Goal: Task Accomplishment & Management: Complete application form

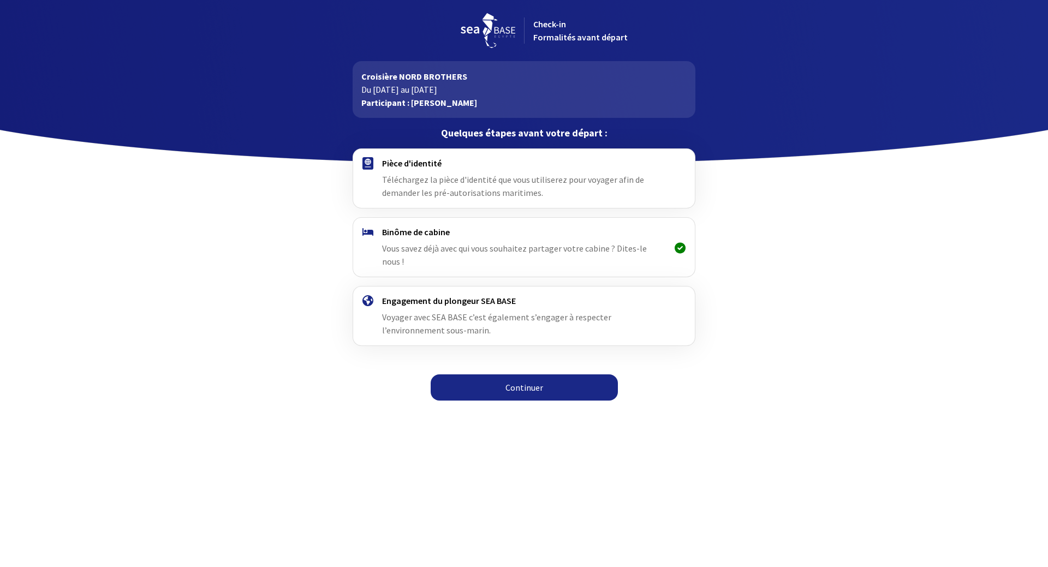
click at [434, 170] on div "Pièce d'identité Téléchargez la pièce d'identité que vous utiliserez pour voyag…" at bounding box center [523, 178] width 283 height 41
click at [497, 295] on h4 "Engagement du plongeur SEA BASE" at bounding box center [523, 300] width 283 height 11
click at [520, 374] on link "Continuer" at bounding box center [524, 387] width 187 height 26
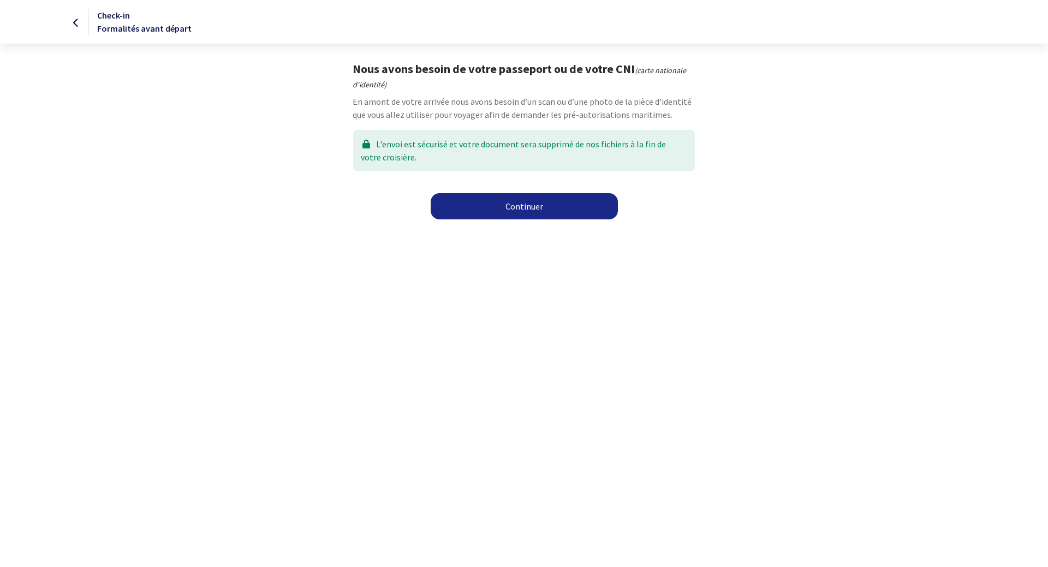
click at [534, 209] on link "Continuer" at bounding box center [524, 206] width 187 height 26
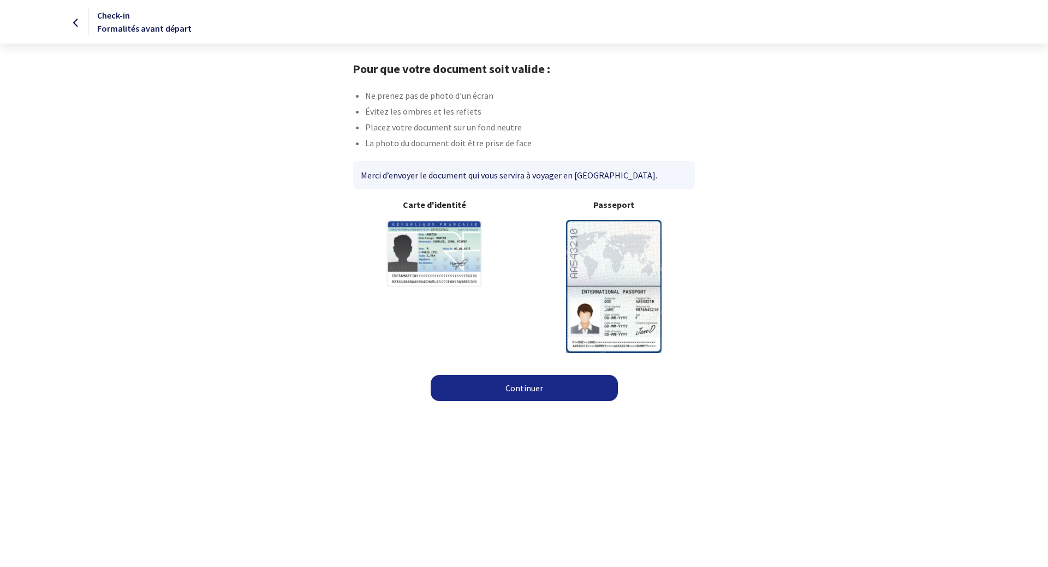
click at [434, 219] on div "Carte d'identité" at bounding box center [434, 275] width 180 height 154
click at [527, 392] on link "Continuer" at bounding box center [524, 388] width 187 height 26
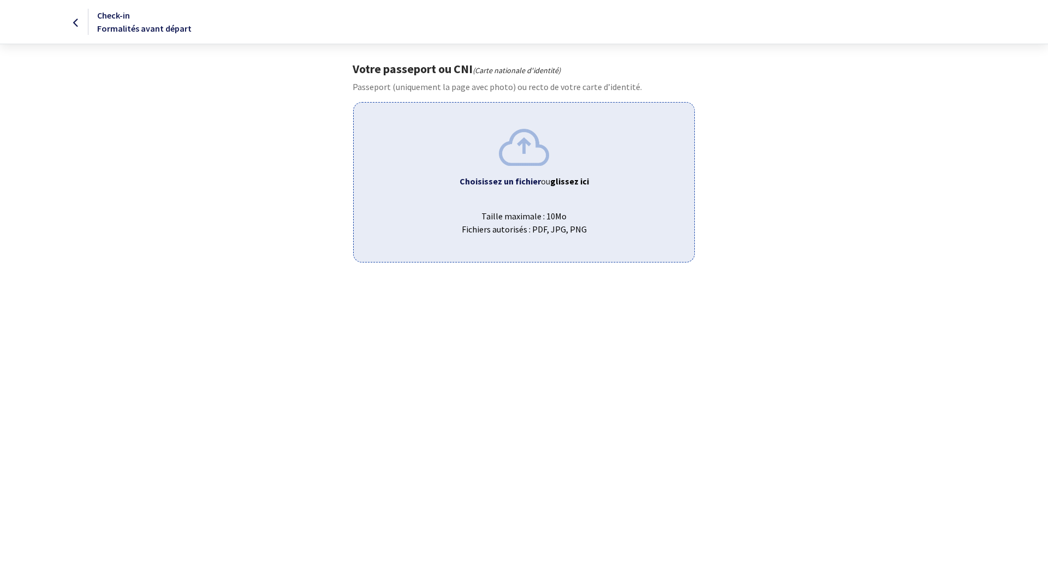
click at [568, 186] on b "glissez ici" at bounding box center [569, 181] width 39 height 11
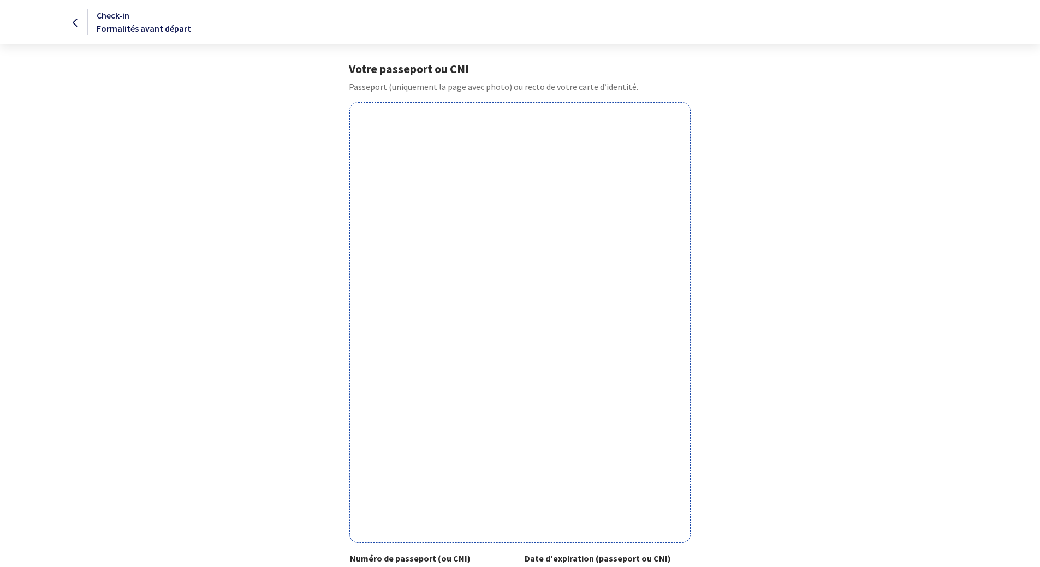
drag, startPoint x: 641, startPoint y: 86, endPoint x: 323, endPoint y: 82, distance: 317.6
click at [323, 82] on div "Votre passeport ou CNI Passeport (uniquement la page avec photo) ou recto de vo…" at bounding box center [520, 360] width 617 height 597
click at [218, 154] on div "Votre passeport ou CNI Passeport (uniquement la page avec photo) ou recto de vo…" at bounding box center [520, 360] width 617 height 597
click at [76, 23] on icon at bounding box center [76, 23] width 6 height 1
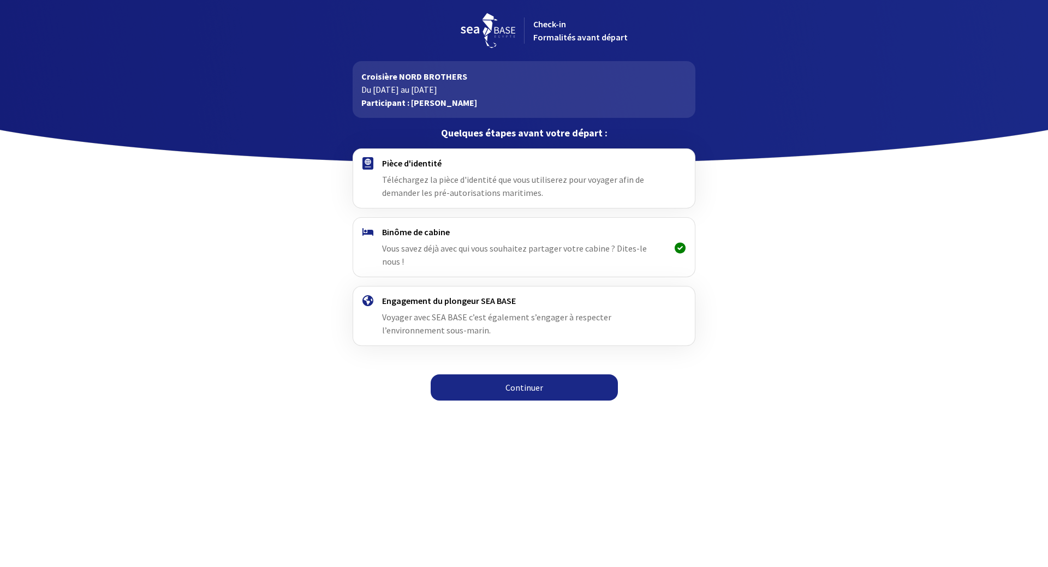
click at [538, 374] on link "Continuer" at bounding box center [524, 387] width 187 height 26
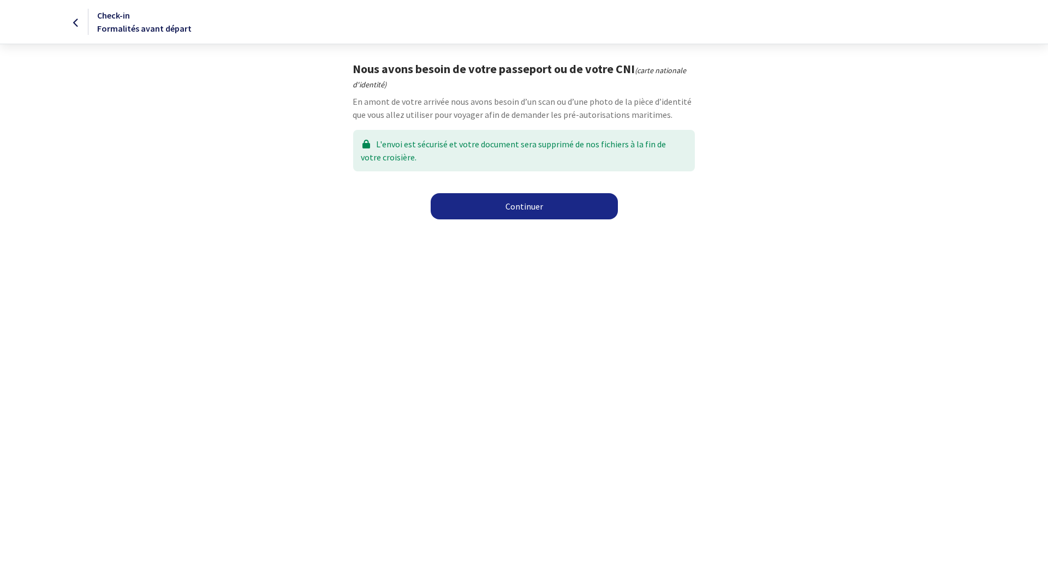
click at [521, 211] on link "Continuer" at bounding box center [524, 206] width 187 height 26
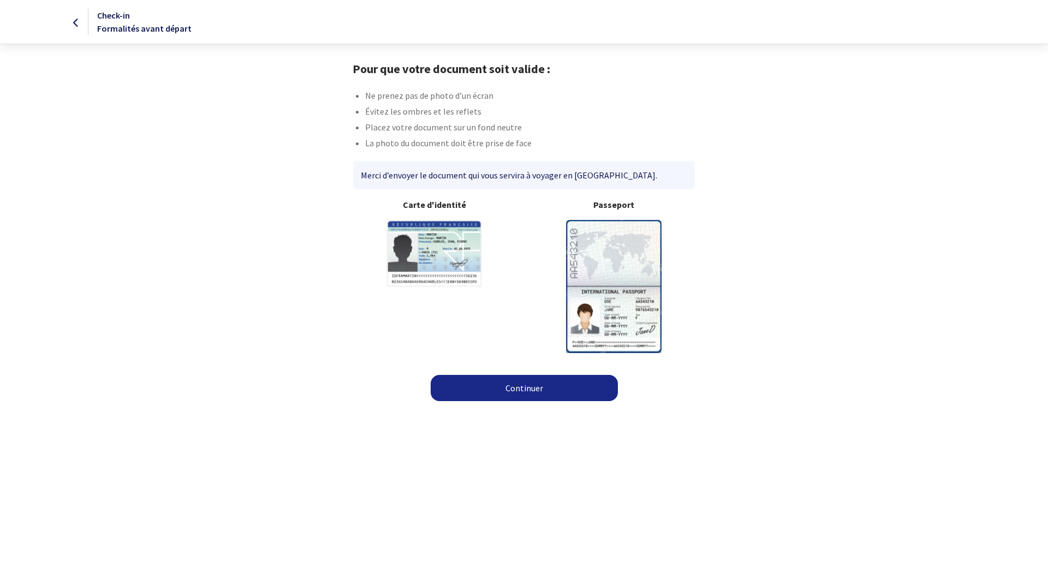
click at [514, 384] on link "Continuer" at bounding box center [524, 388] width 187 height 26
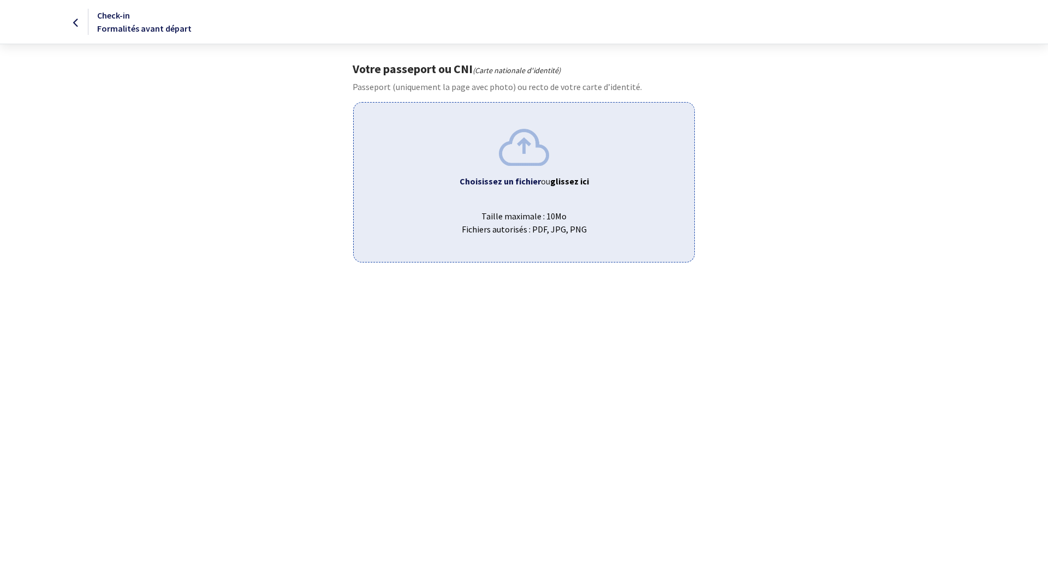
click at [551, 195] on div "Choisissez un fichier ou glissez ici Taille maximale : 10Mo Fichiers autorisés …" at bounding box center [523, 182] width 341 height 160
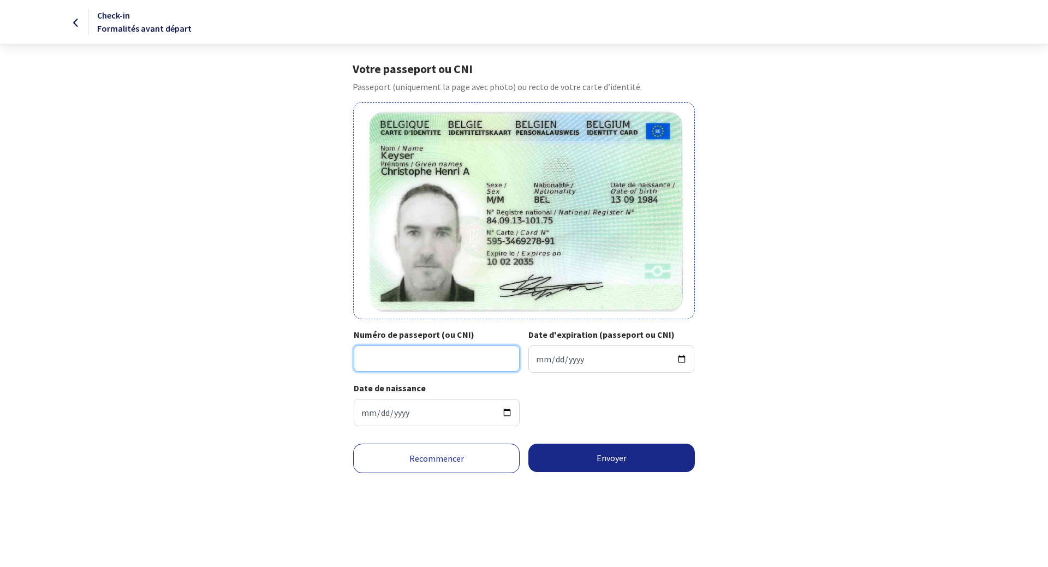
click at [423, 357] on input "Numéro de passeport (ou CNI)" at bounding box center [437, 358] width 166 height 26
type input "[PHONE_NUMBER]"
click at [569, 358] on input "Date d'expiration (passeport ou CNI)" at bounding box center [611, 358] width 166 height 27
click at [536, 356] on input "Date d'expiration (passeport ou CNI)" at bounding box center [611, 358] width 166 height 27
type input "0001-02-10"
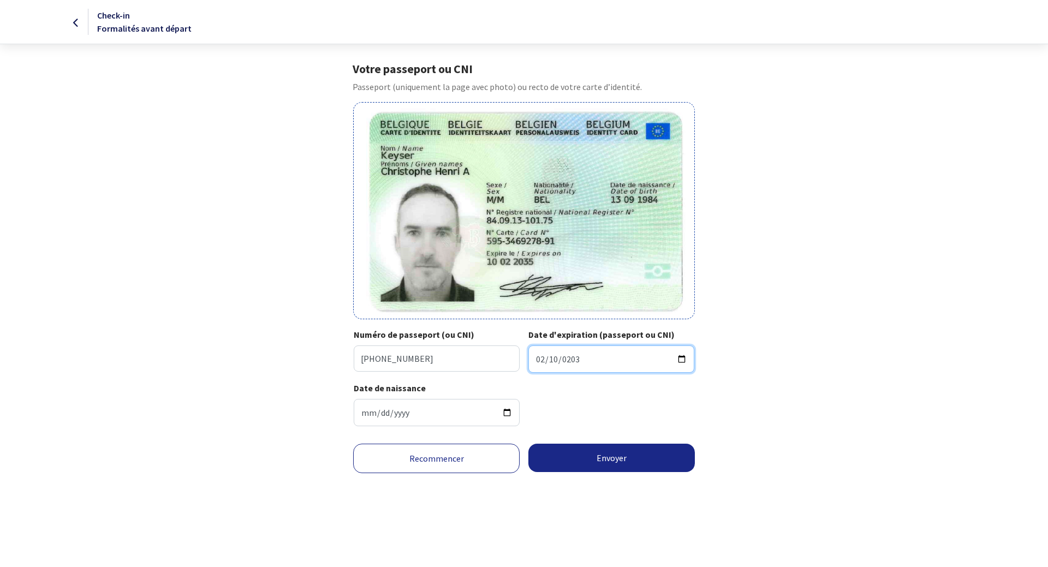
type input "2035-02-10"
click at [286, 432] on div "Votre passeport ou CNI Passeport (uniquement la page avec photo) ou recto de vo…" at bounding box center [524, 248] width 617 height 373
click at [603, 449] on button "Envoyer" at bounding box center [611, 458] width 166 height 28
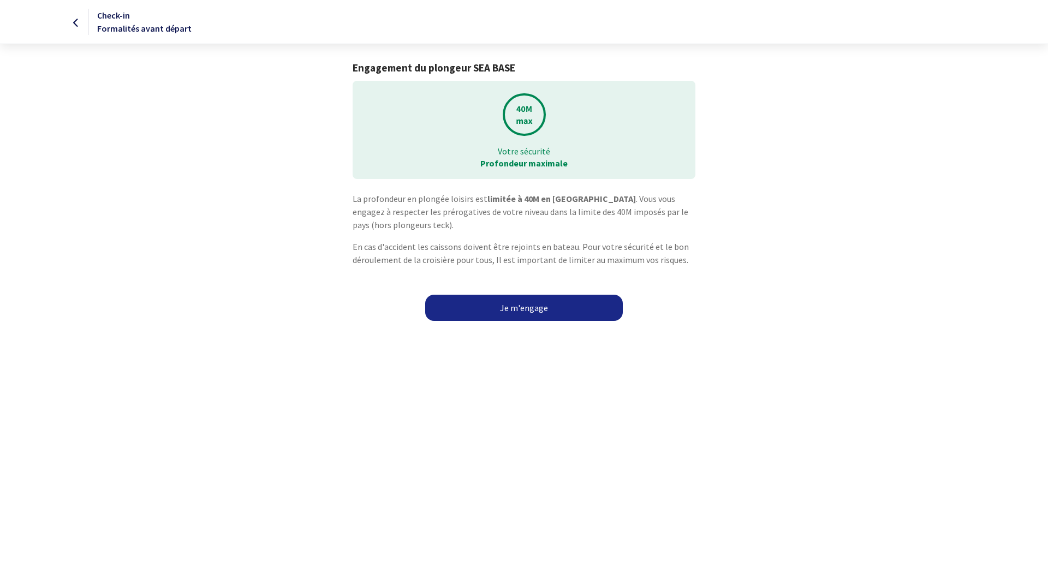
click at [523, 305] on link "Je m'engage" at bounding box center [524, 308] width 198 height 26
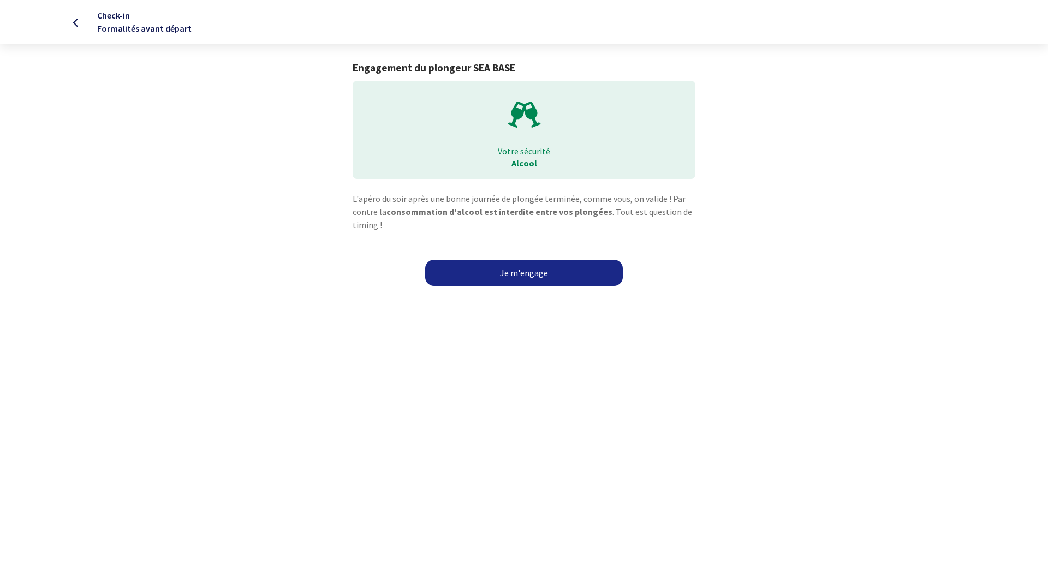
click at [521, 270] on link "Je m'engage" at bounding box center [524, 273] width 198 height 26
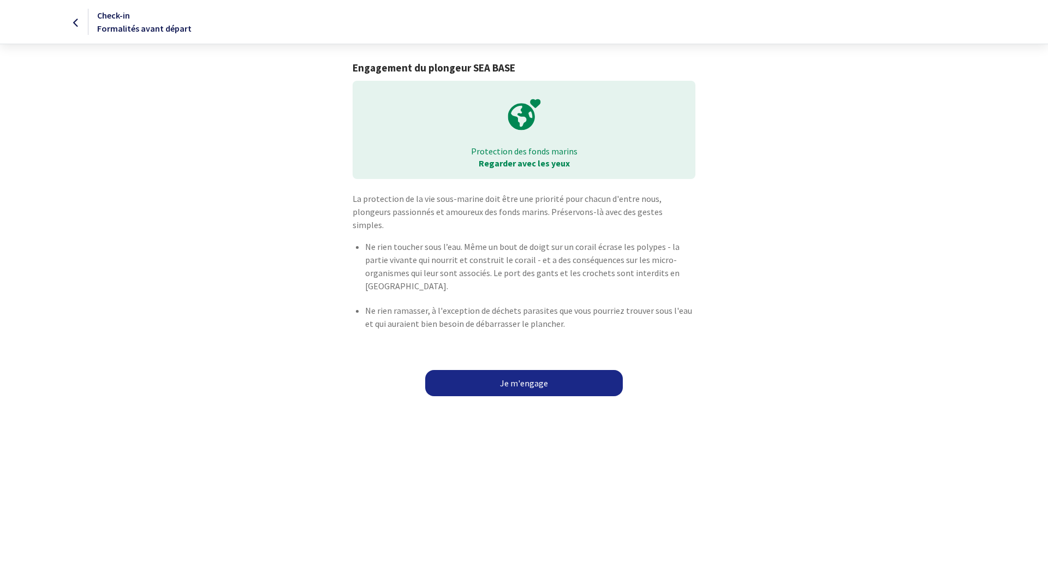
click at [530, 370] on link "Je m'engage" at bounding box center [524, 383] width 198 height 26
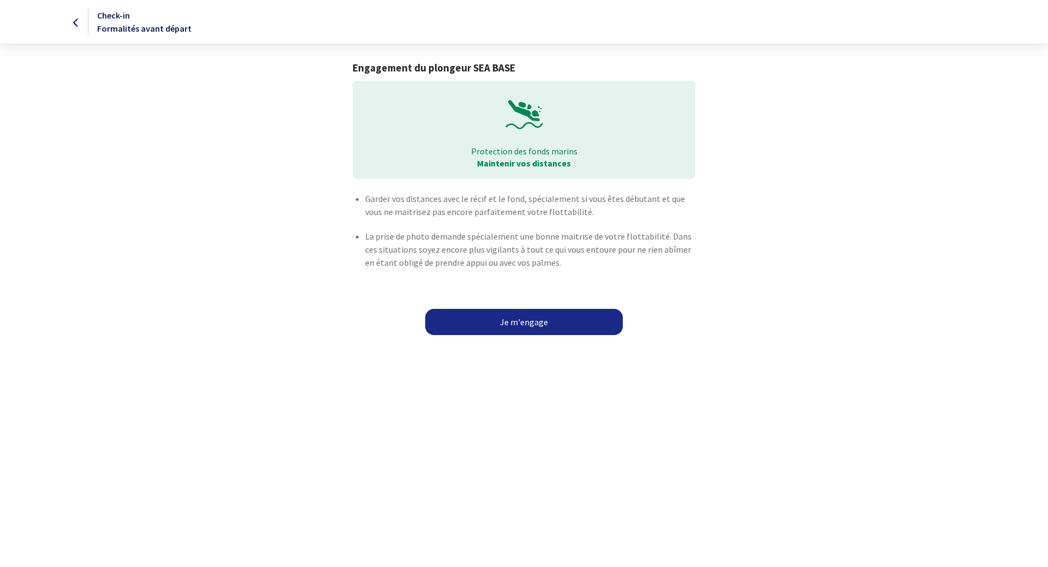
click at [525, 326] on link "Je m'engage" at bounding box center [524, 322] width 198 height 26
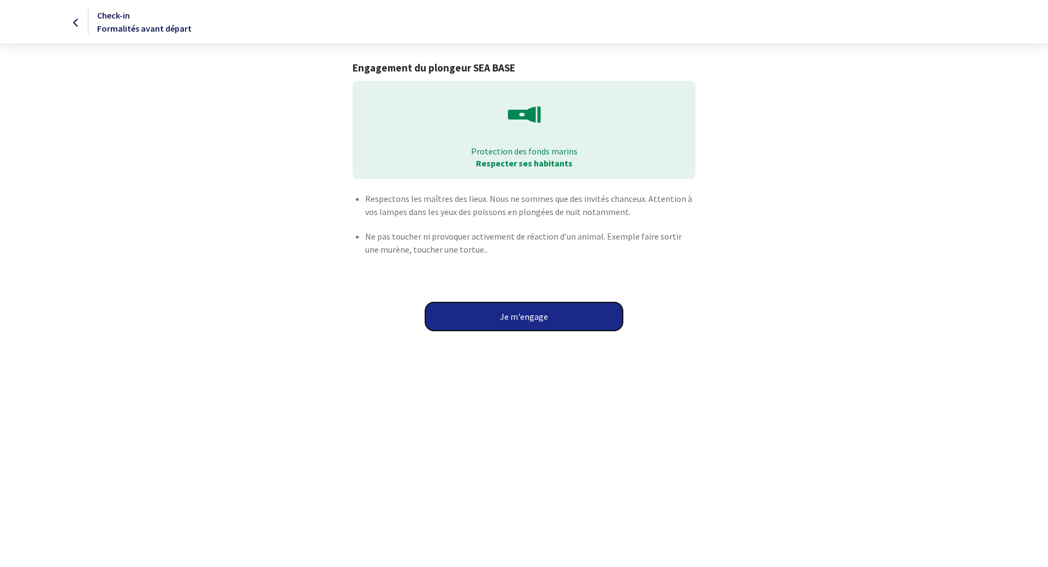
click at [528, 314] on button "Je m'engage" at bounding box center [524, 316] width 198 height 28
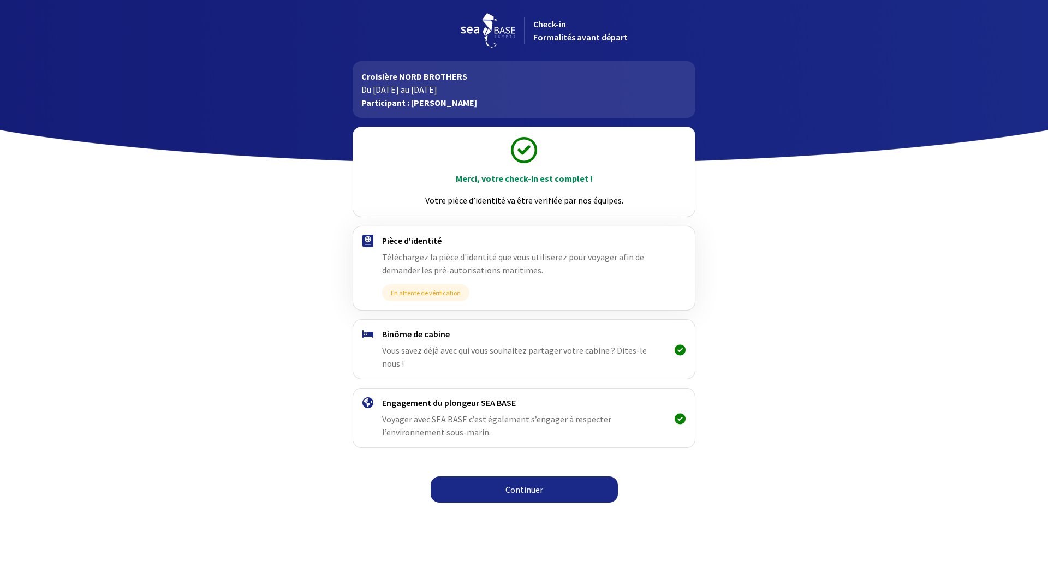
click at [613, 344] on div "Binôme de cabine Vous savez déjà avec qui vous souhaitez partager votre cabine …" at bounding box center [523, 349] width 283 height 41
click at [508, 476] on link "Continuer" at bounding box center [524, 489] width 187 height 26
click at [532, 481] on link "Continuer" at bounding box center [524, 489] width 187 height 26
click at [536, 476] on link "Continuer" at bounding box center [524, 489] width 187 height 26
click at [532, 476] on link "Continuer" at bounding box center [524, 489] width 187 height 26
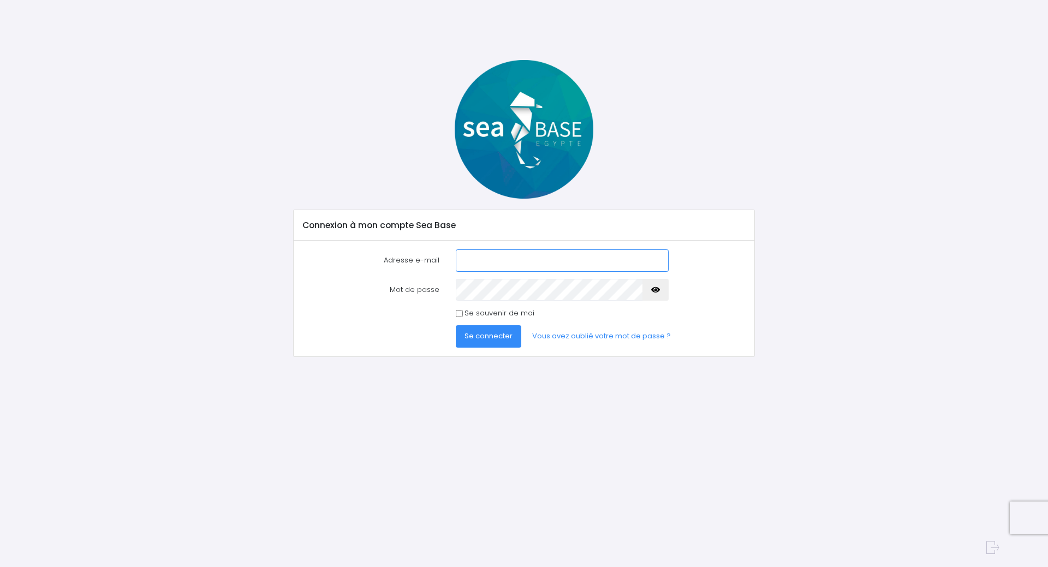
type input "[PERSON_NAME][EMAIL_ADDRESS][PERSON_NAME][DOMAIN_NAME]"
click at [498, 335] on span "Se connecter" at bounding box center [488, 336] width 48 height 10
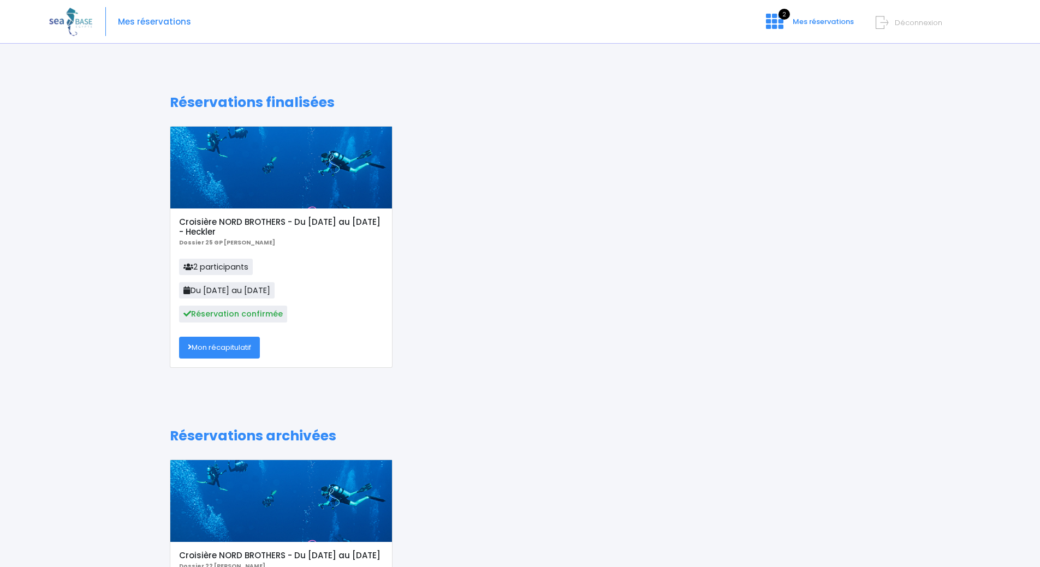
click at [234, 343] on link "Mon récapitulatif" at bounding box center [219, 348] width 81 height 22
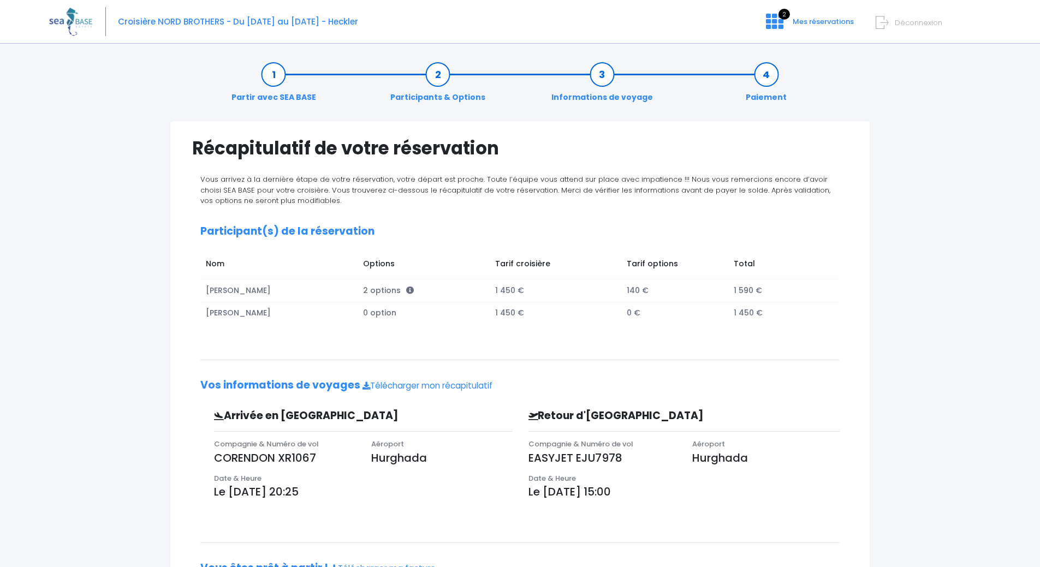
click at [239, 312] on td "[PERSON_NAME]" at bounding box center [279, 313] width 158 height 22
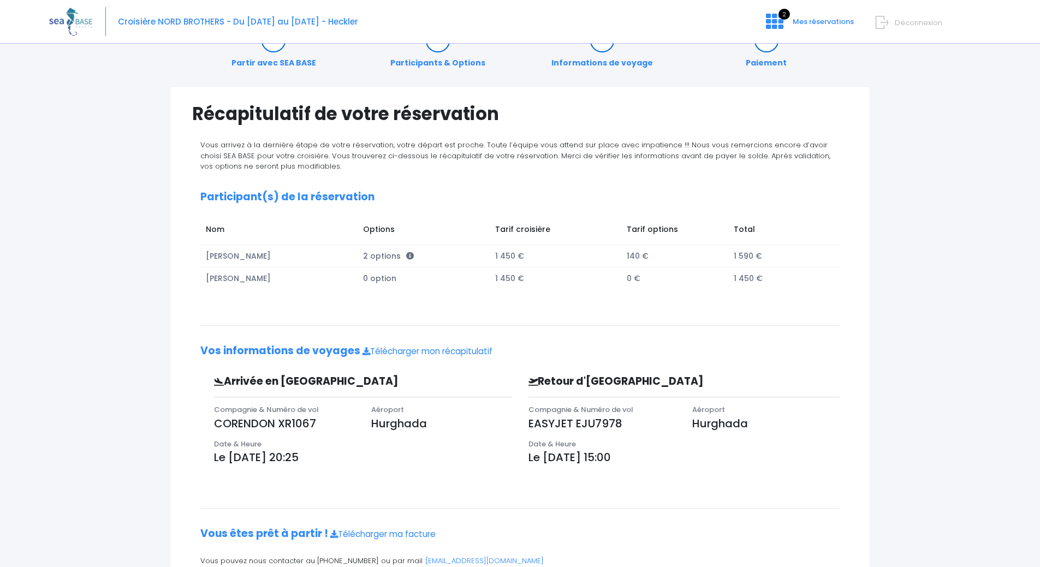
scroll to position [86, 0]
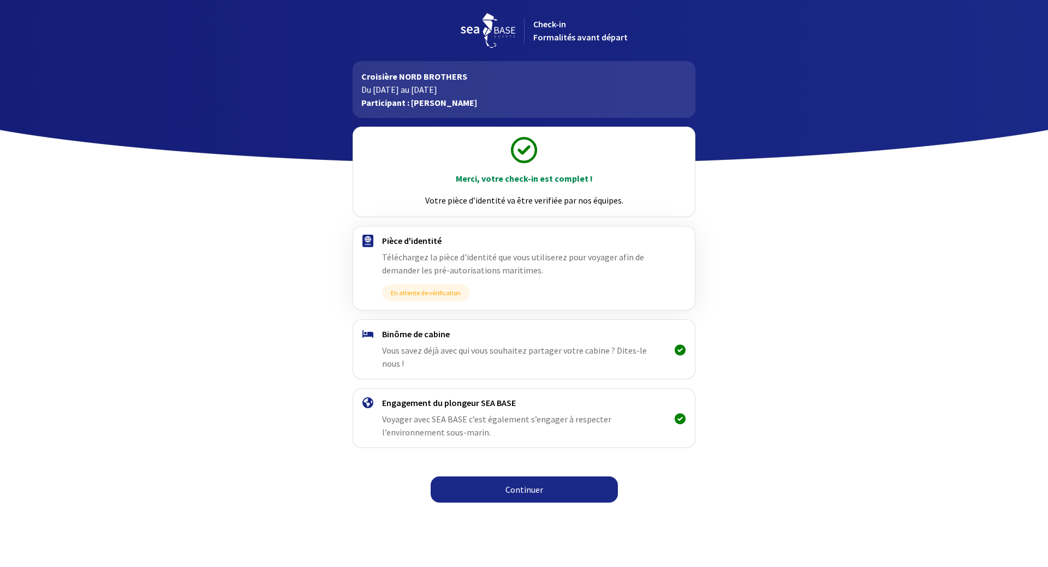
click at [590, 262] on span "Téléchargez la pièce d'identité que vous utiliserez pour voyager afin de demand…" at bounding box center [513, 264] width 262 height 24
